Goal: Find specific page/section: Find specific page/section

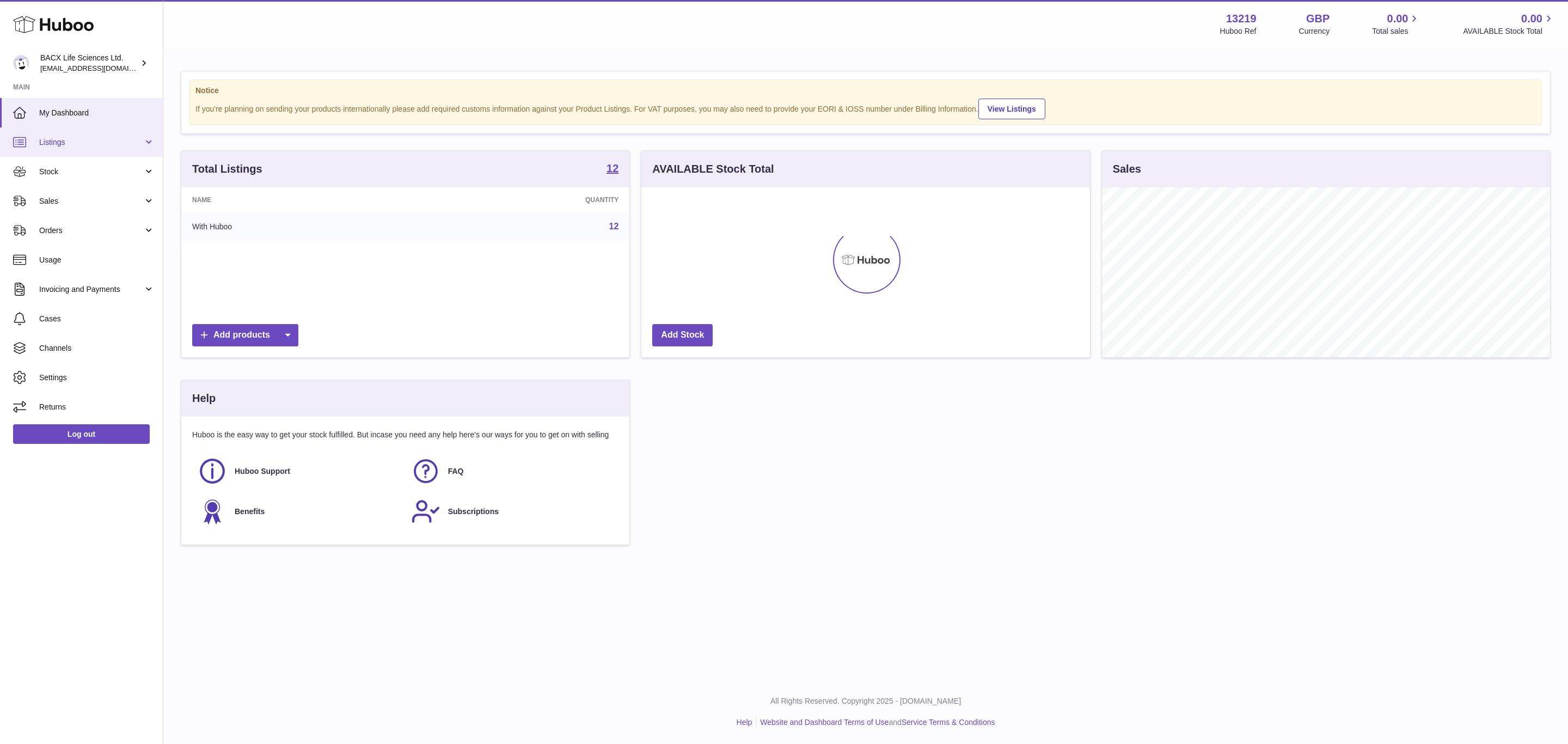
scroll to position [544528, 543887]
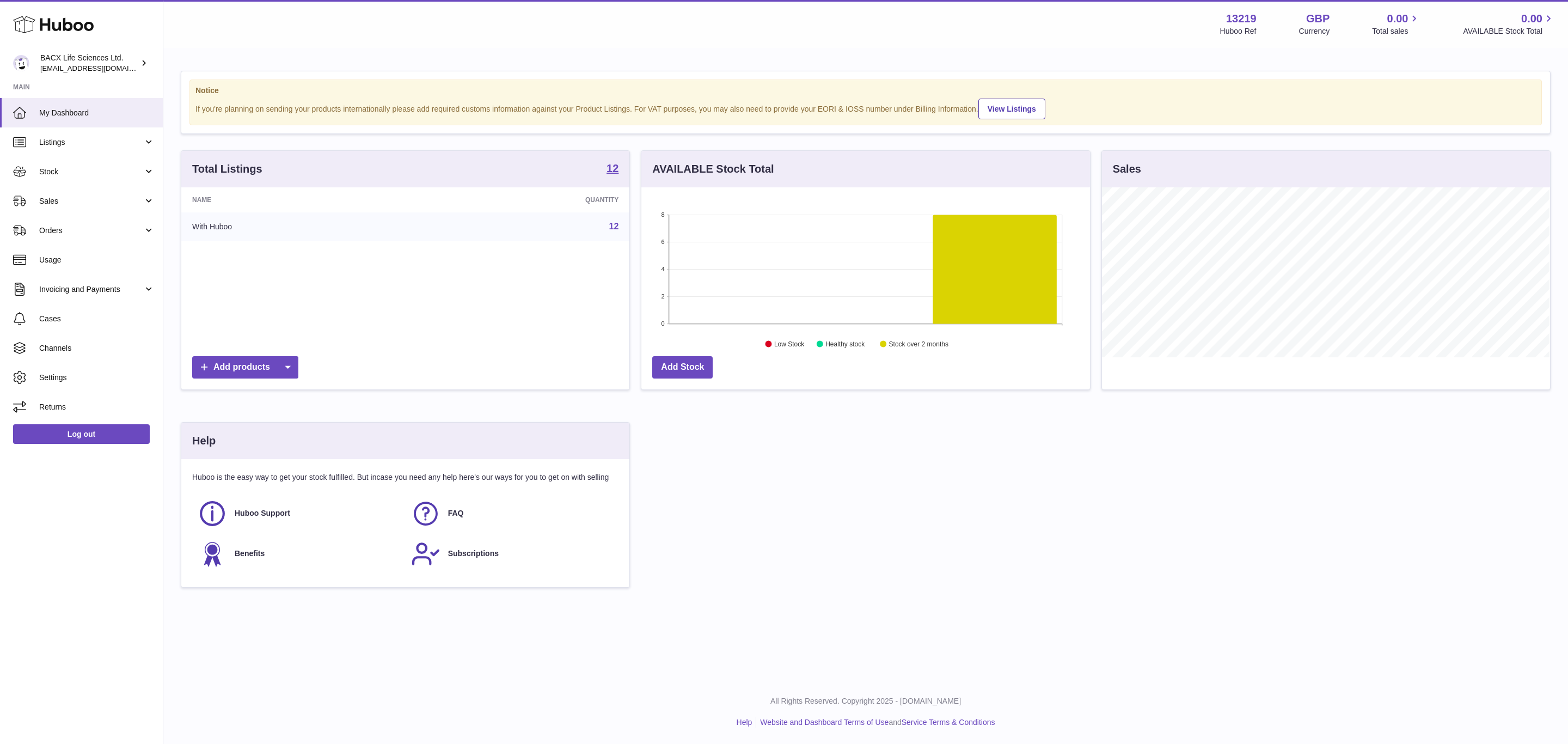
drag, startPoint x: 80, startPoint y: 149, endPoint x: 94, endPoint y: 159, distance: 17.2
click at [80, 149] on link "Listings" at bounding box center [81, 142] width 163 height 29
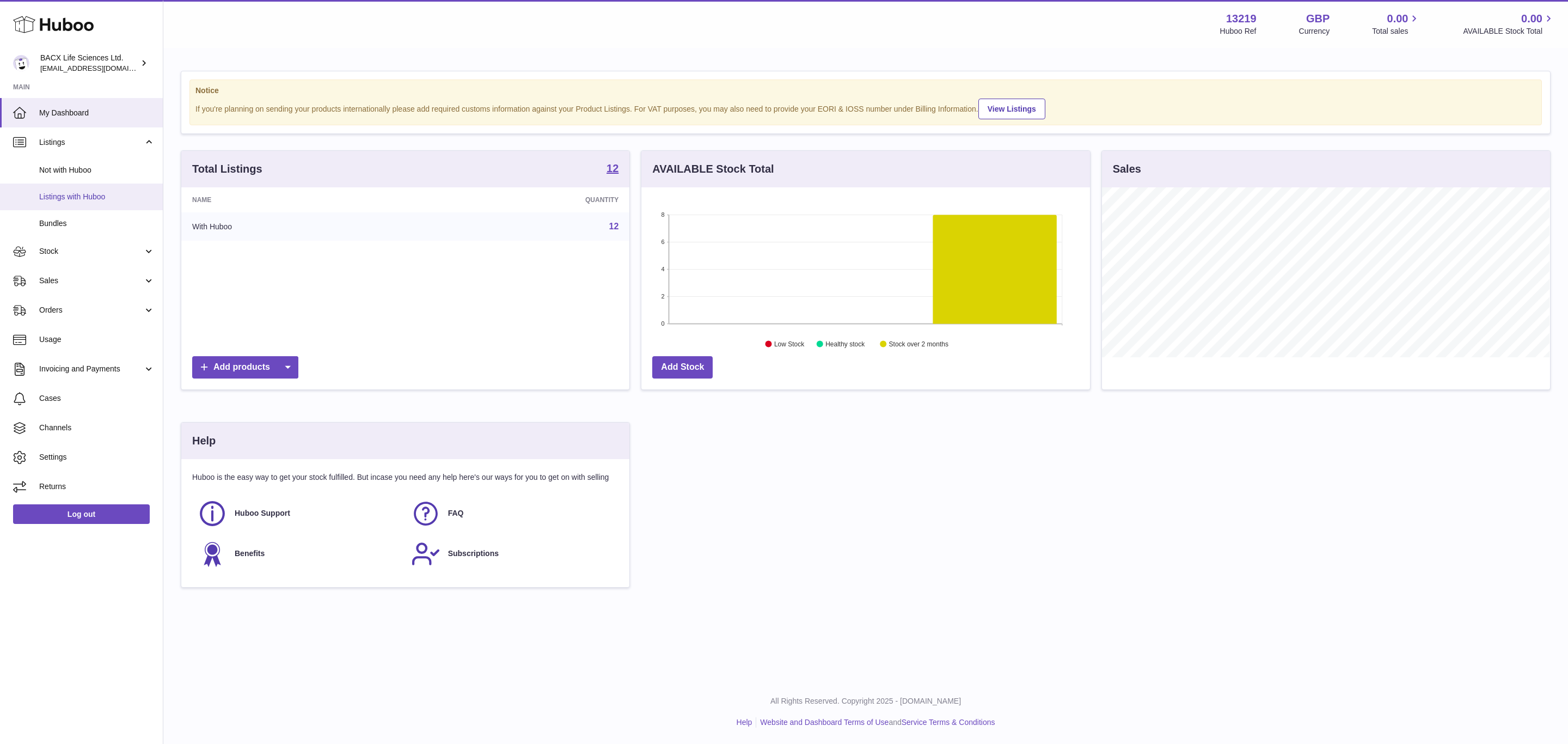
click at [88, 199] on span "Listings with Huboo" at bounding box center [96, 197] width 115 height 11
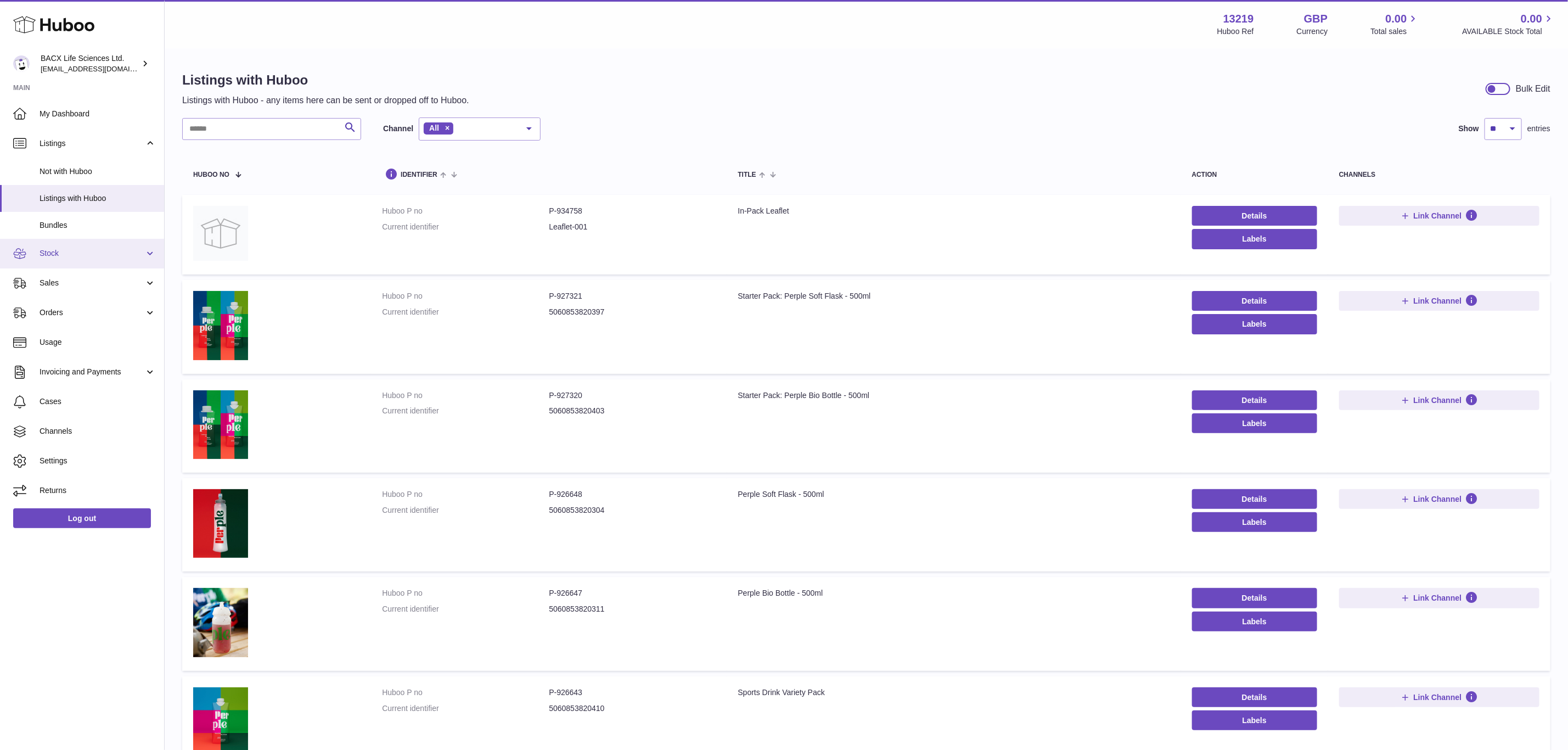
click at [78, 257] on span "Stock" at bounding box center [91, 253] width 105 height 11
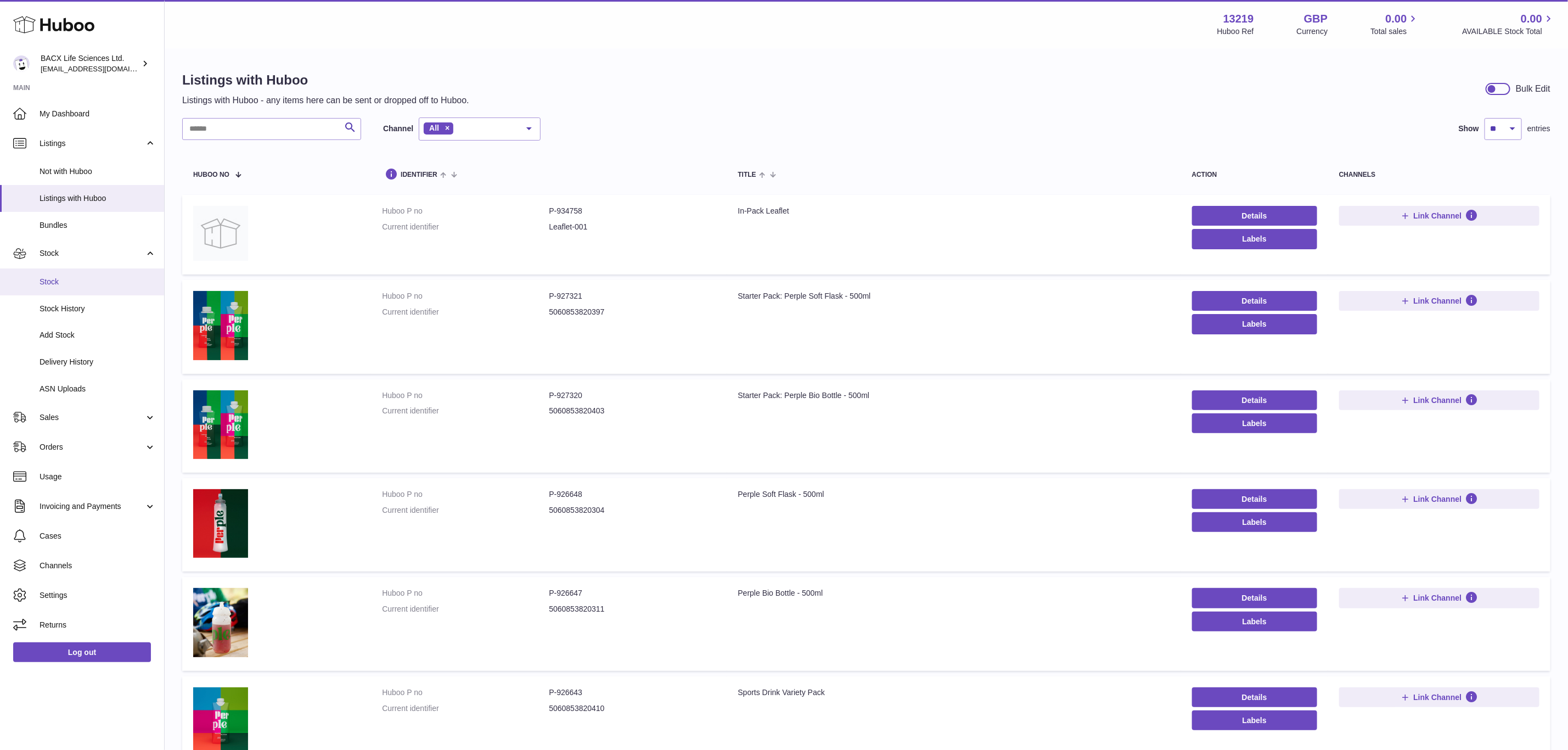
click at [87, 285] on span "Stock" at bounding box center [97, 282] width 116 height 11
